Goal: Navigation & Orientation: Go to known website

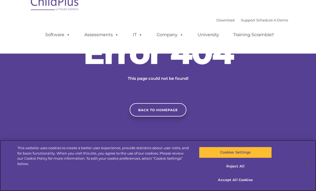
scroll to position [22, 0]
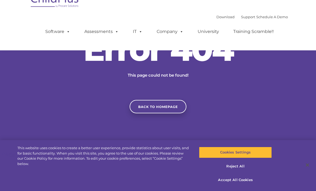
click at [169, 113] on link "Back to homepage" at bounding box center [158, 106] width 57 height 13
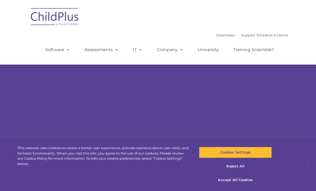
type input ""
select select "MEDIUM"
